Goal: Information Seeking & Learning: Learn about a topic

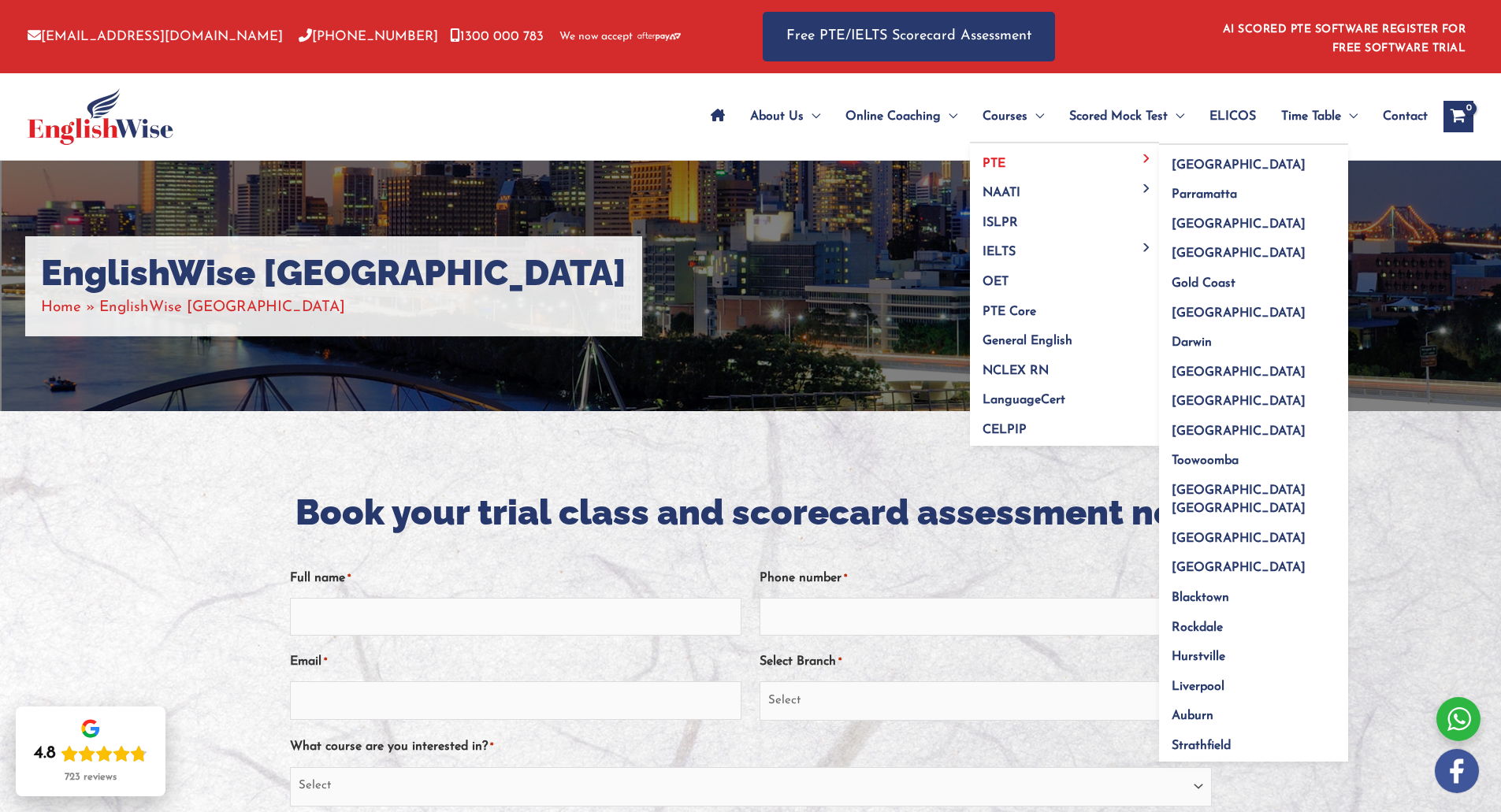
click at [1023, 154] on link "PTE" at bounding box center [1065, 159] width 189 height 30
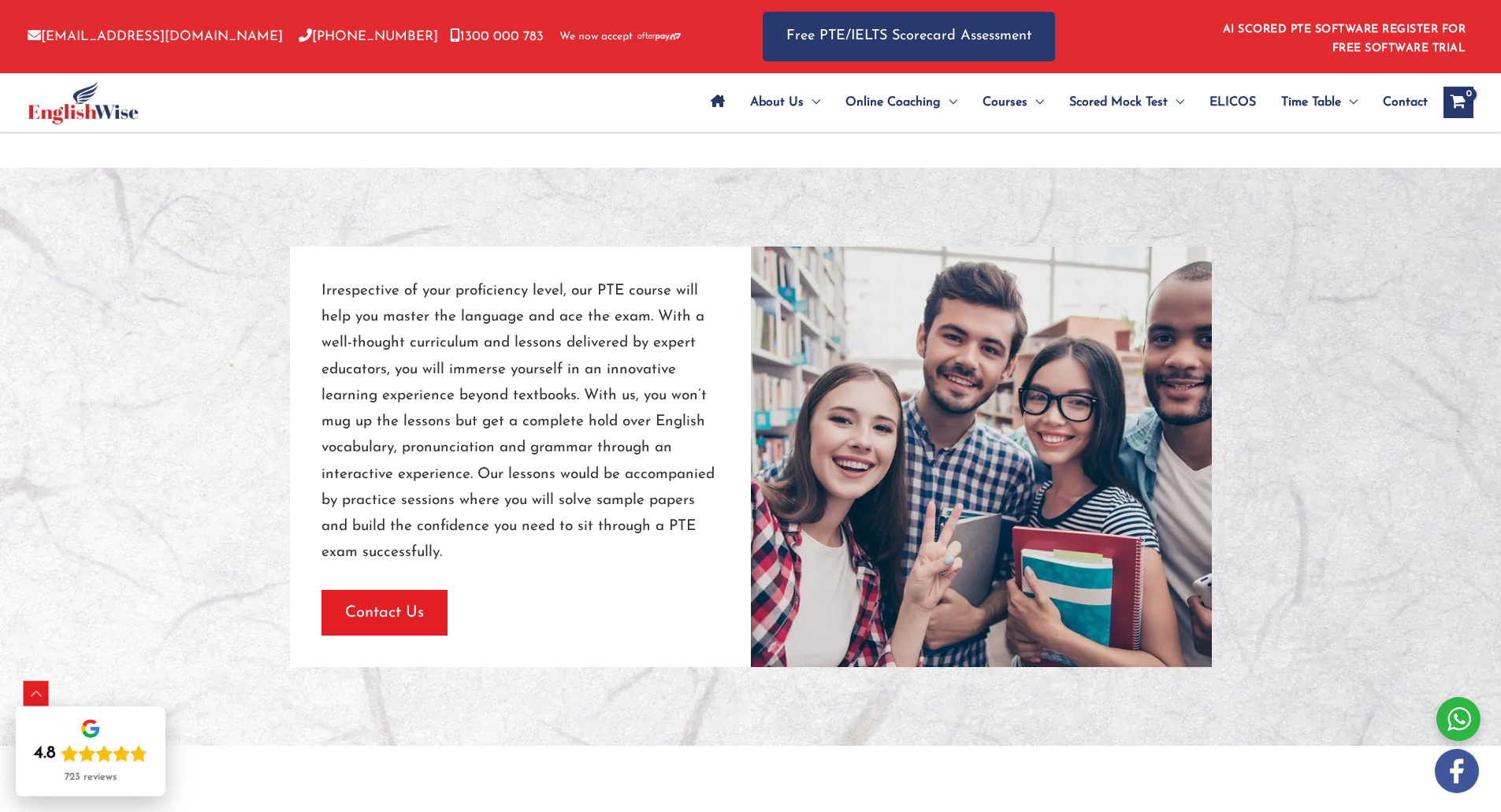
scroll to position [630, 0]
